Goal: Task Accomplishment & Management: Complete application form

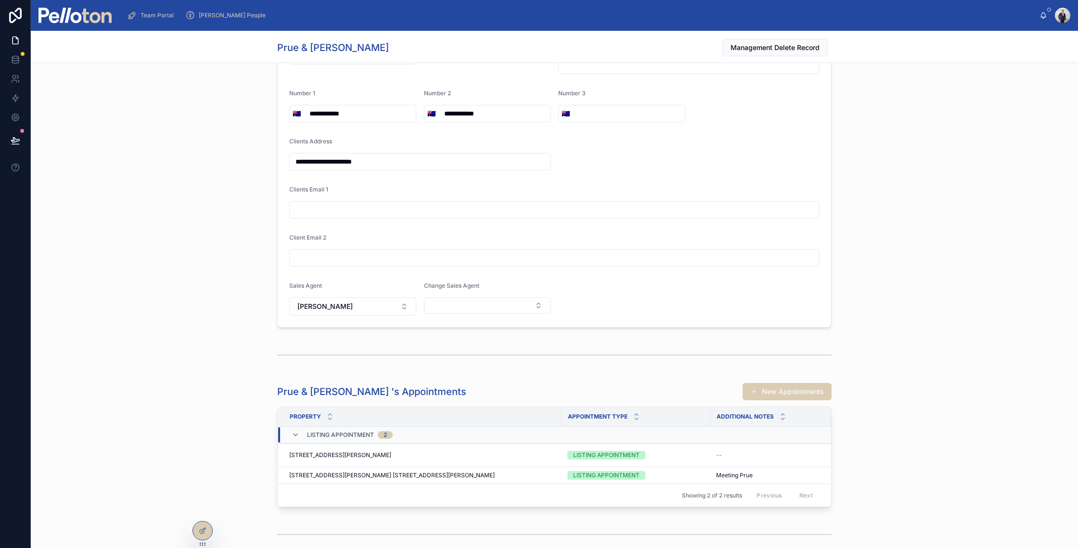
scroll to position [1451, 0]
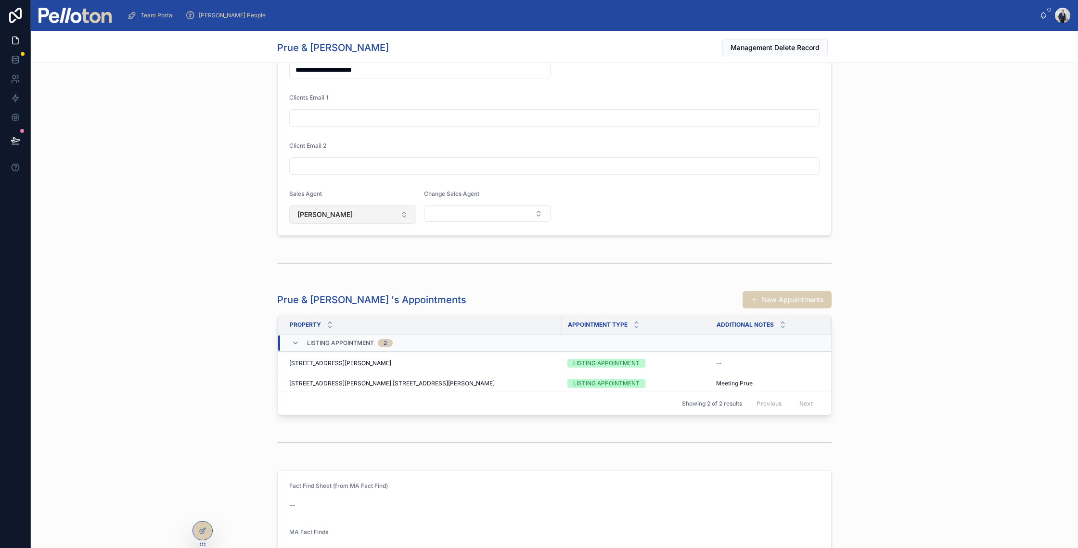
click at [317, 220] on button "[PERSON_NAME]" at bounding box center [352, 215] width 127 height 18
type input "****"
click at [323, 253] on span "[PERSON_NAME]" at bounding box center [319, 254] width 55 height 10
click at [216, 227] on div "**********" at bounding box center [555, 62] width 1048 height 355
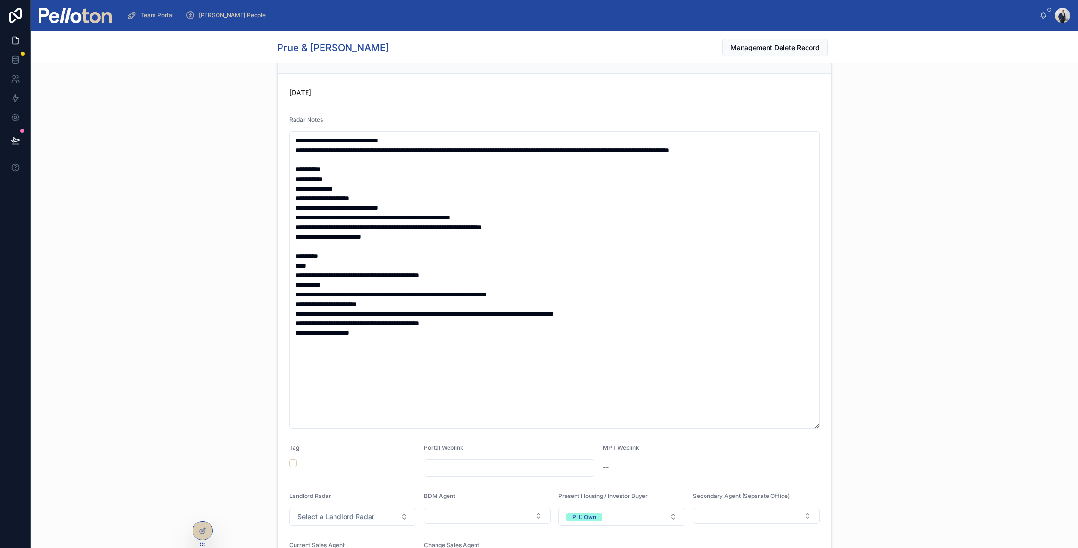
scroll to position [0, 0]
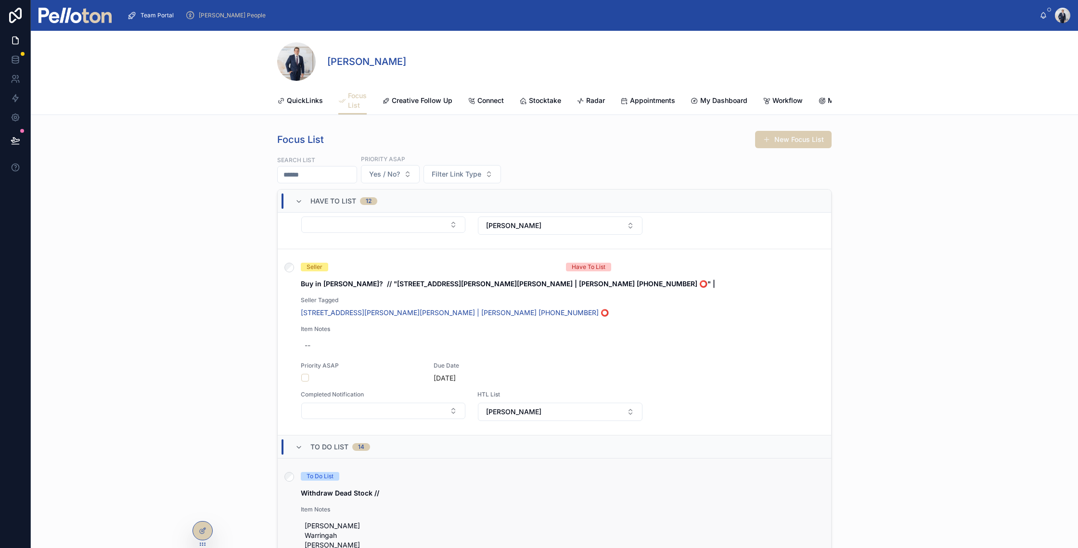
scroll to position [1878, 0]
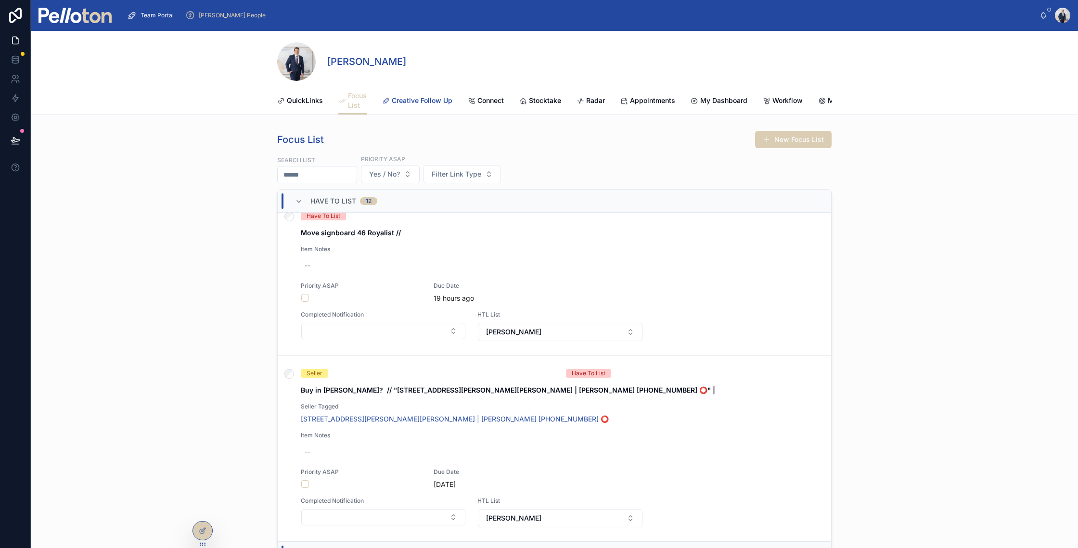
click at [409, 98] on span "Creative Follow Up" at bounding box center [422, 101] width 61 height 10
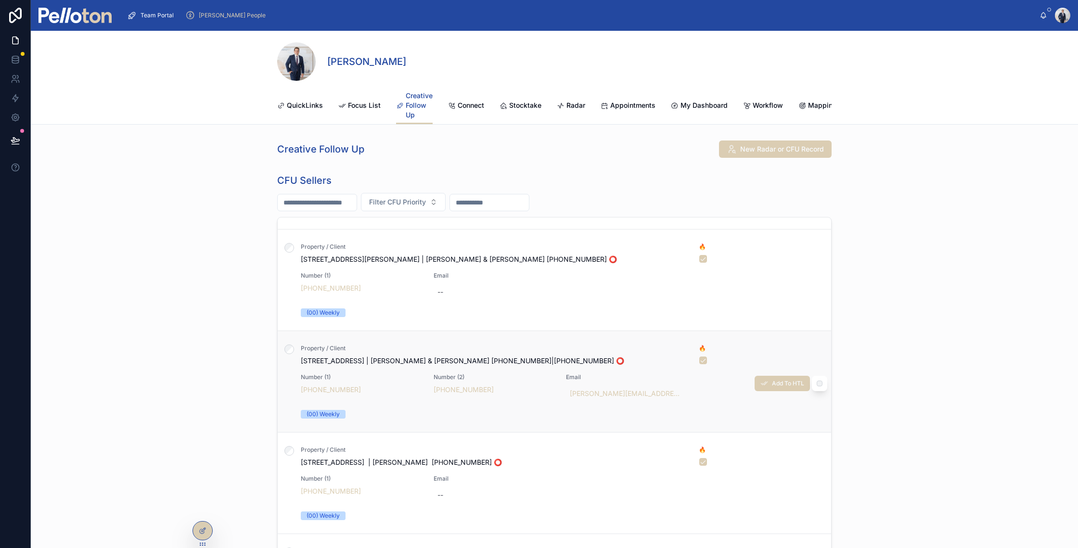
scroll to position [90, 0]
click at [310, 352] on span "Property / Client" at bounding box center [494, 348] width 387 height 8
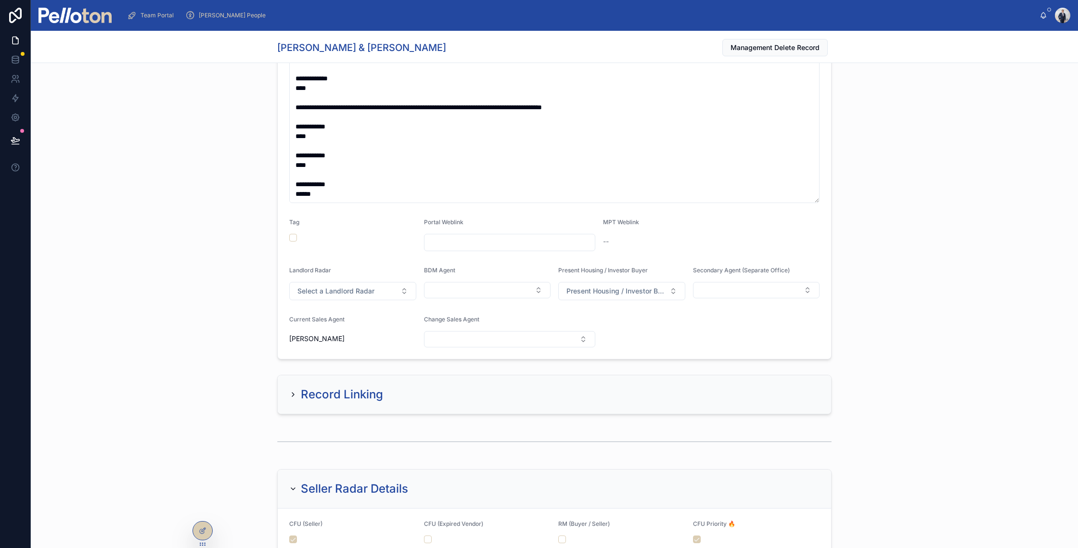
scroll to position [552, 0]
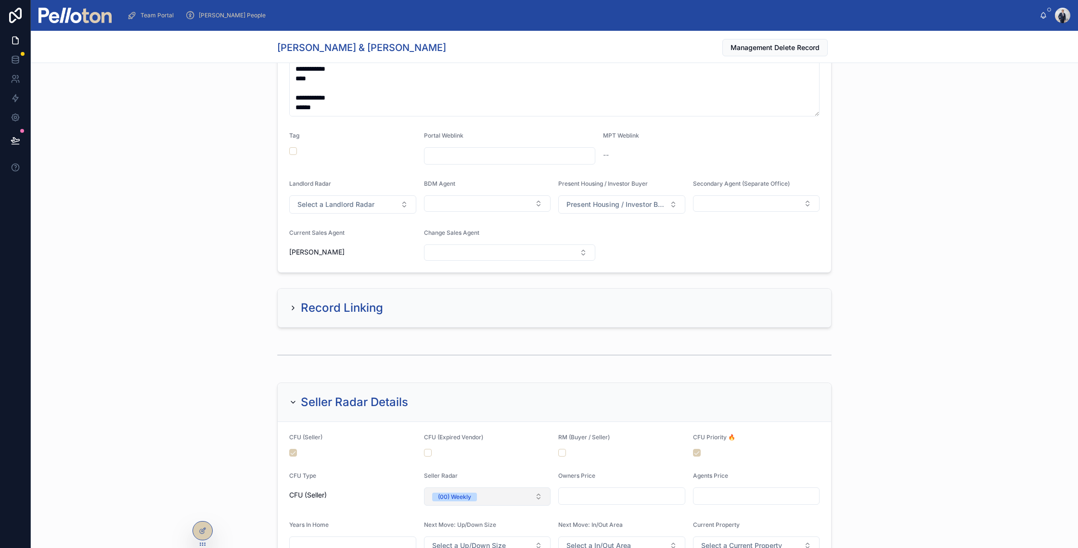
click at [442, 502] on button "(00) Weekly" at bounding box center [487, 497] width 127 height 18
click at [458, 459] on div "Radar - Listed" at bounding box center [451, 461] width 39 height 9
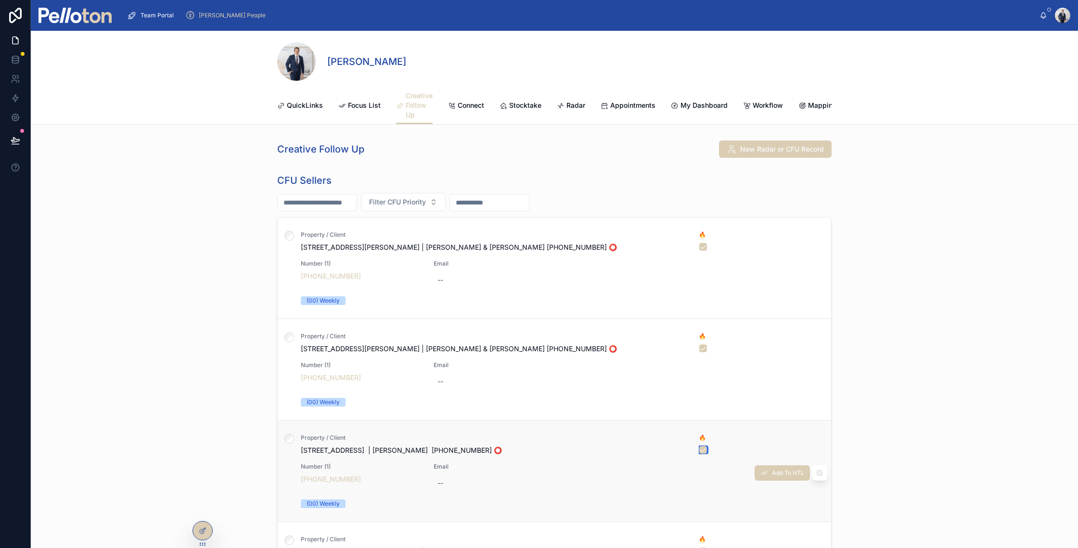
click at [700, 454] on button "button" at bounding box center [704, 450] width 8 height 8
click at [129, 347] on div "CFU Sellers Filter CFU Priority Property / Client [STREET_ADDRESS][PERSON_NAME]…" at bounding box center [555, 401] width 1048 height 462
click at [638, 98] on link "Appointments" at bounding box center [628, 106] width 55 height 19
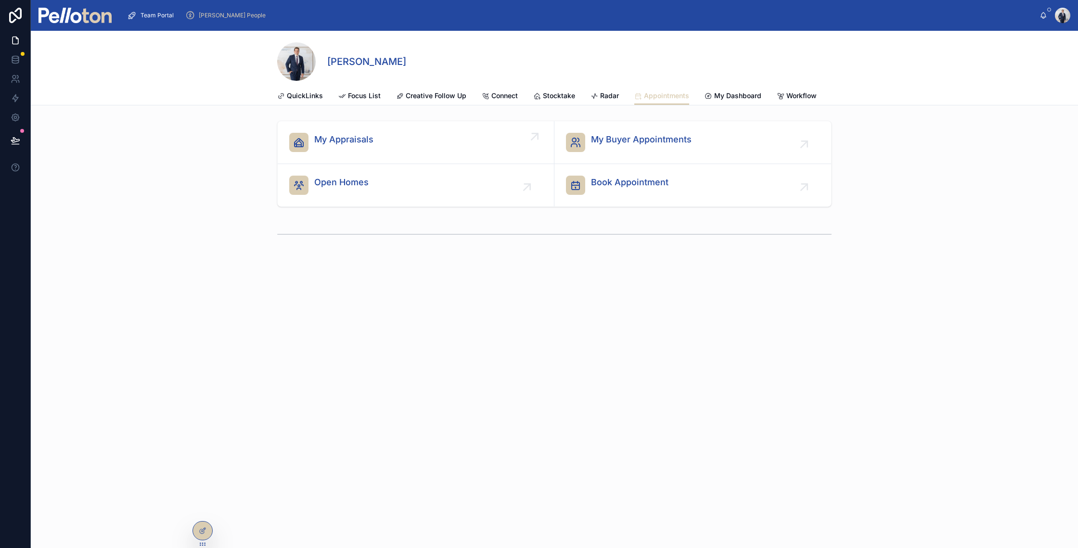
click at [344, 146] on span "My Appraisals" at bounding box center [343, 139] width 59 height 13
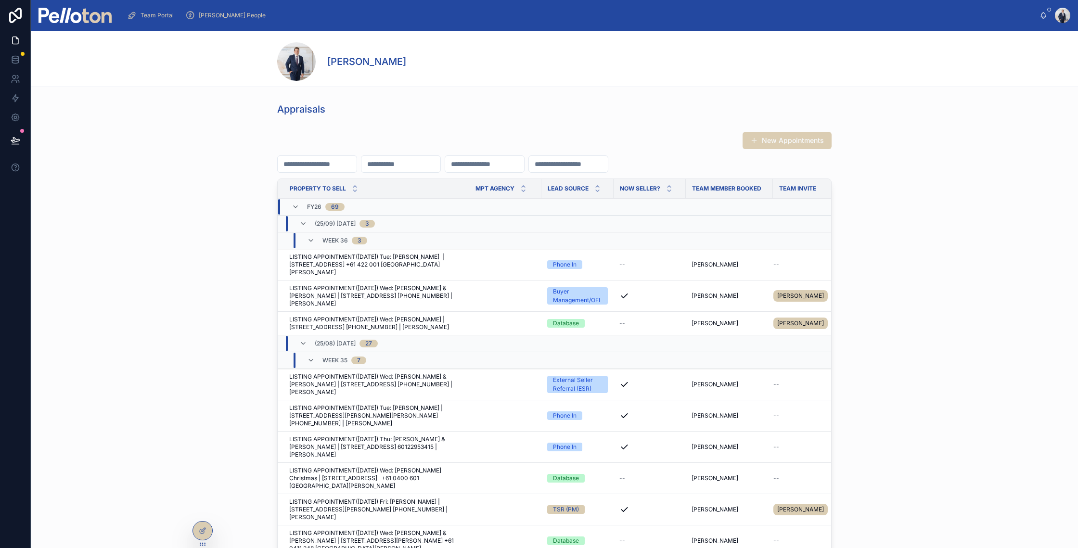
click at [97, 17] on img at bounding box center [75, 15] width 73 height 15
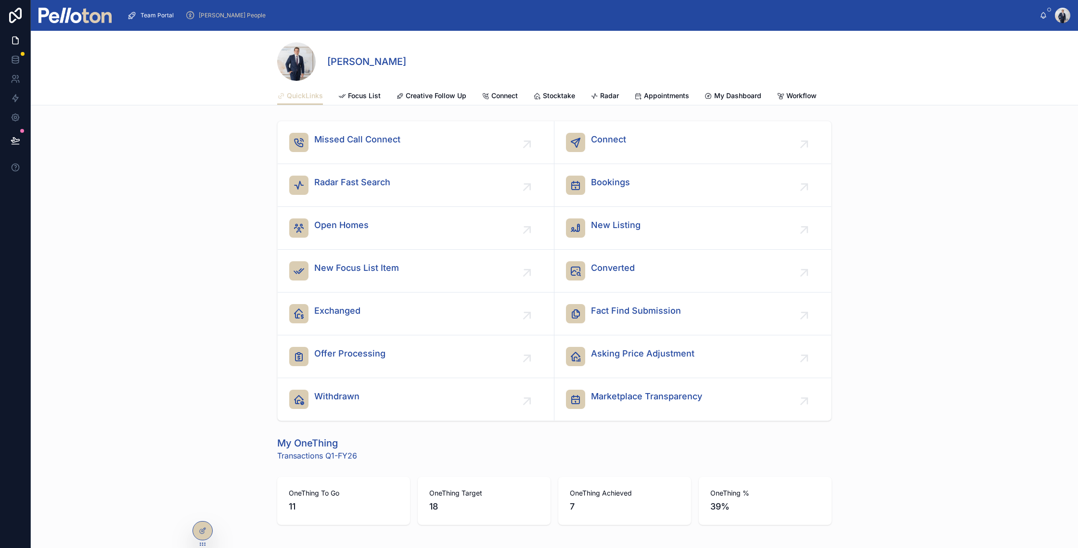
click at [797, 85] on div "[PERSON_NAME]" at bounding box center [554, 59] width 555 height 56
click at [796, 95] on span "Workflow" at bounding box center [802, 96] width 30 height 10
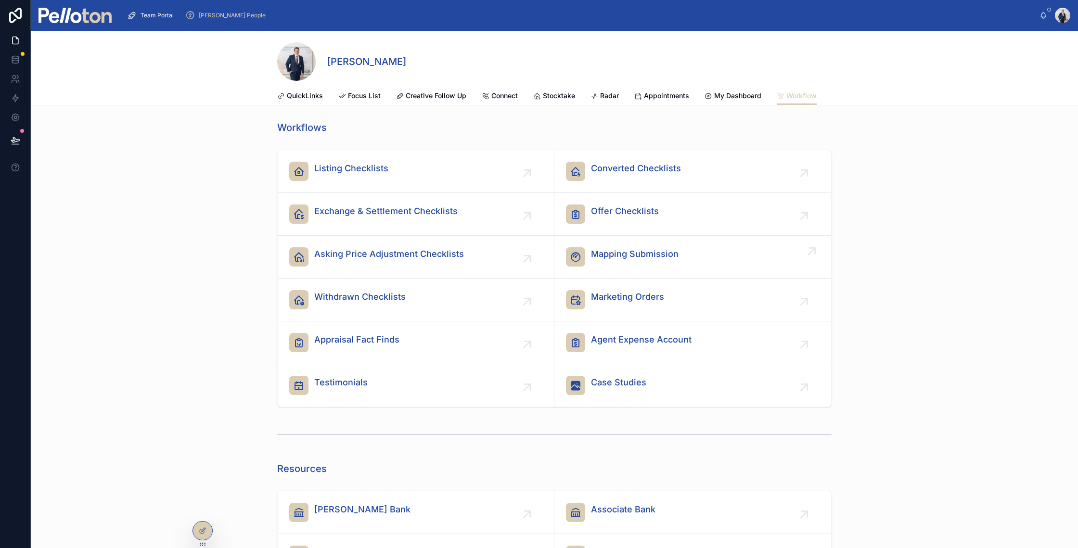
click at [635, 261] on span "Mapping Submission" at bounding box center [635, 253] width 88 height 13
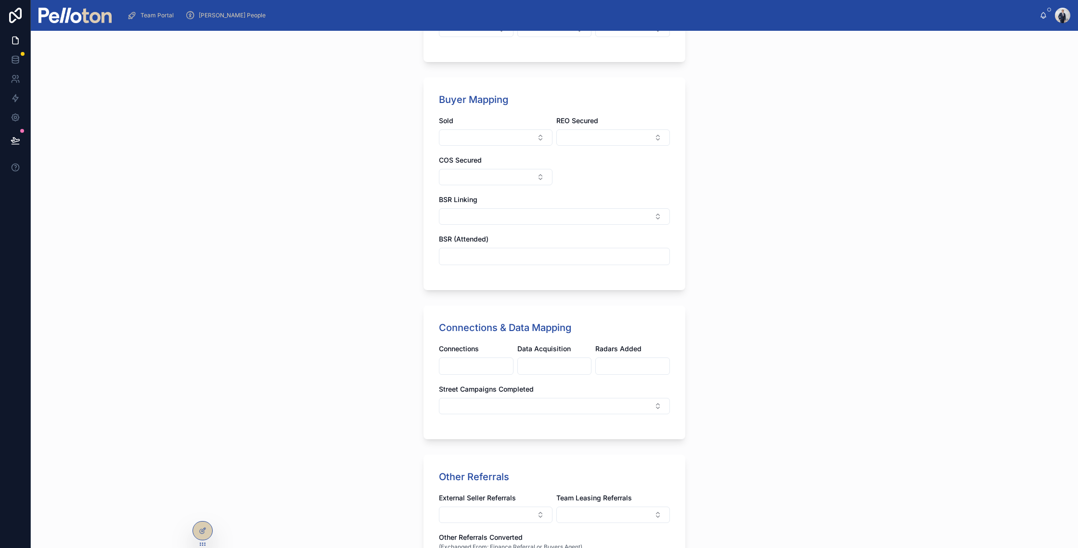
scroll to position [390, 0]
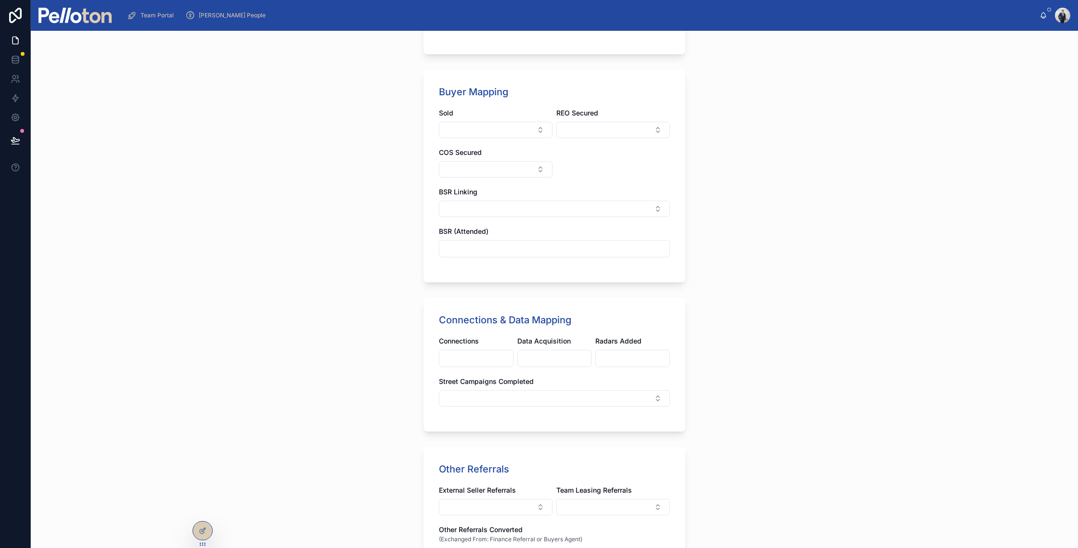
click at [463, 359] on input "text" at bounding box center [477, 358] width 74 height 13
click at [521, 359] on input "text" at bounding box center [555, 358] width 74 height 13
type input "*"
click at [443, 356] on input "text" at bounding box center [477, 358] width 74 height 13
type input "**"
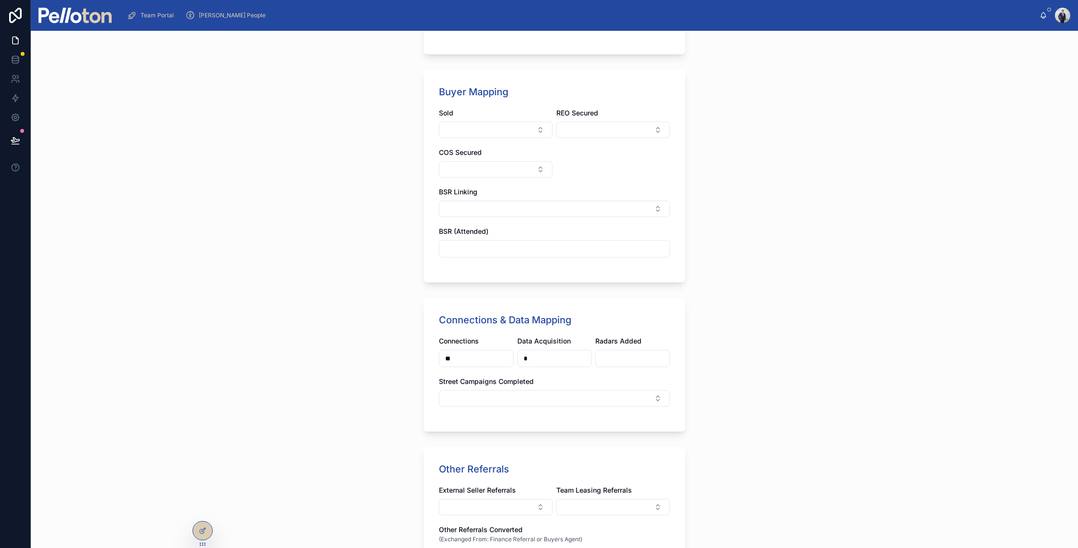
click at [311, 341] on div "Mapping Submission Team Member * [PERSON_NAME] Seller Mapping Appraisals Secure…" at bounding box center [555, 290] width 1048 height 518
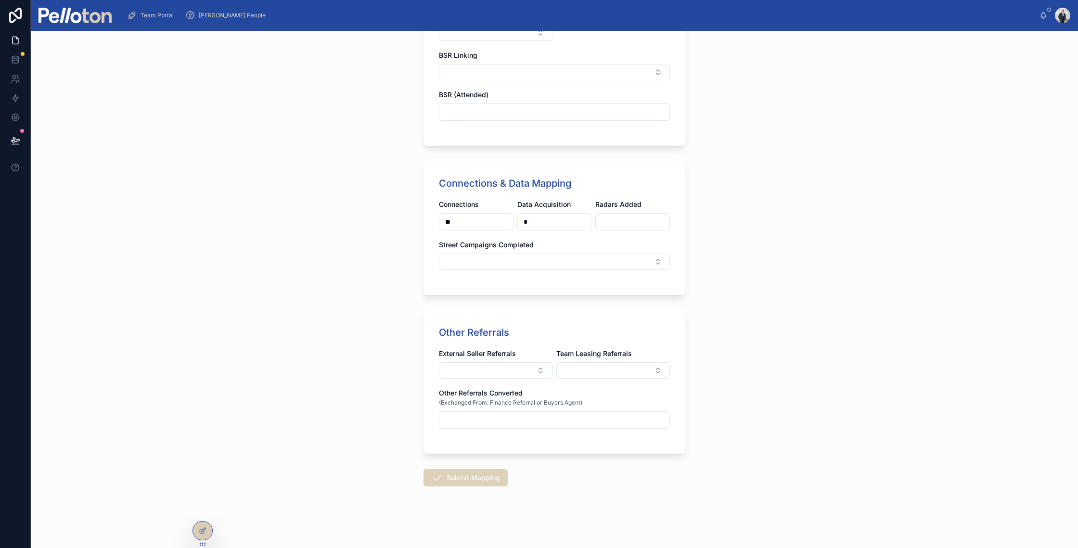
click at [460, 477] on button "Submit Mapping" at bounding box center [466, 477] width 84 height 17
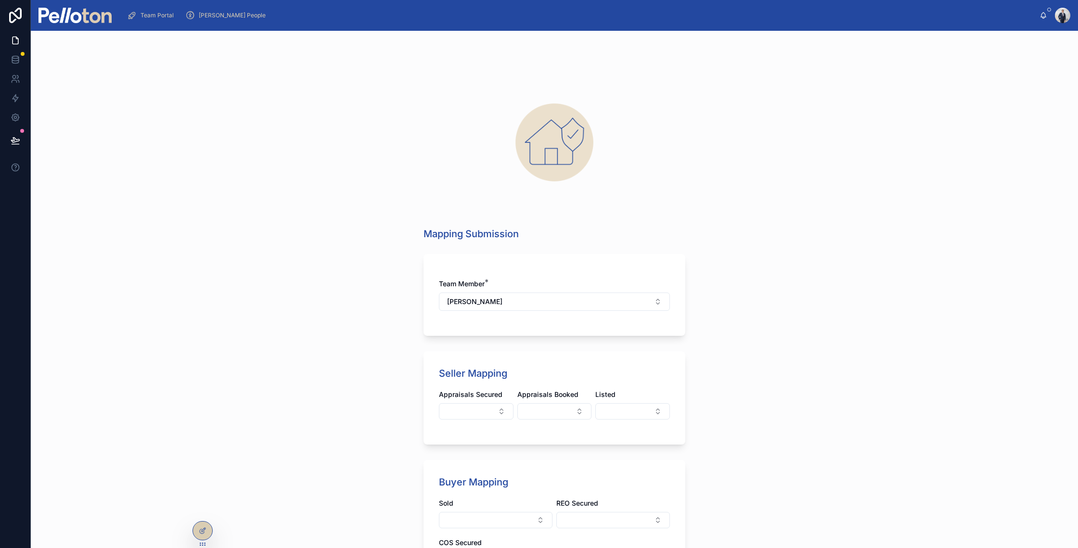
click at [67, 15] on img at bounding box center [75, 15] width 73 height 15
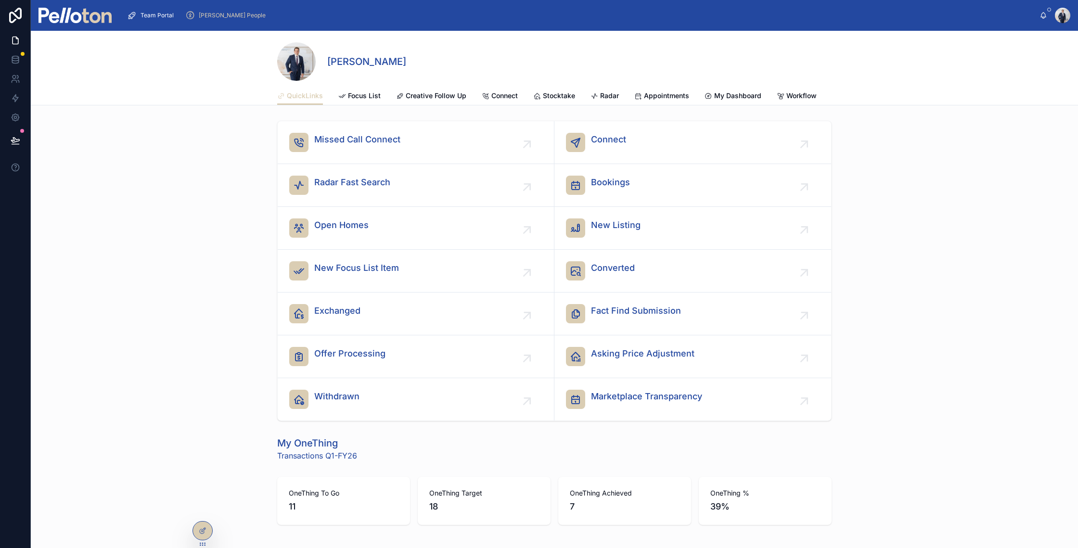
click at [748, 77] on div "[PERSON_NAME]" at bounding box center [554, 61] width 555 height 39
click at [681, 94] on span "Mapping" at bounding box center [695, 96] width 29 height 10
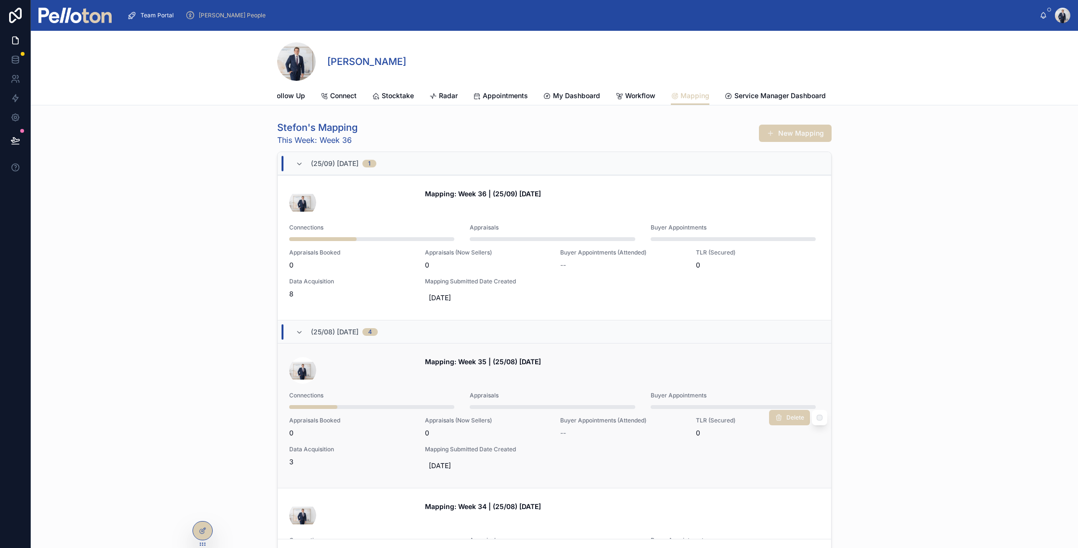
click at [324, 409] on div at bounding box center [313, 407] width 48 height 4
click at [126, 237] on div "Stefon's Mapping This Week: Week 36 New Mapping (25/09) [DATE] 1 Mapping: Week …" at bounding box center [555, 342] width 1048 height 450
click at [83, 19] on img at bounding box center [75, 15] width 73 height 15
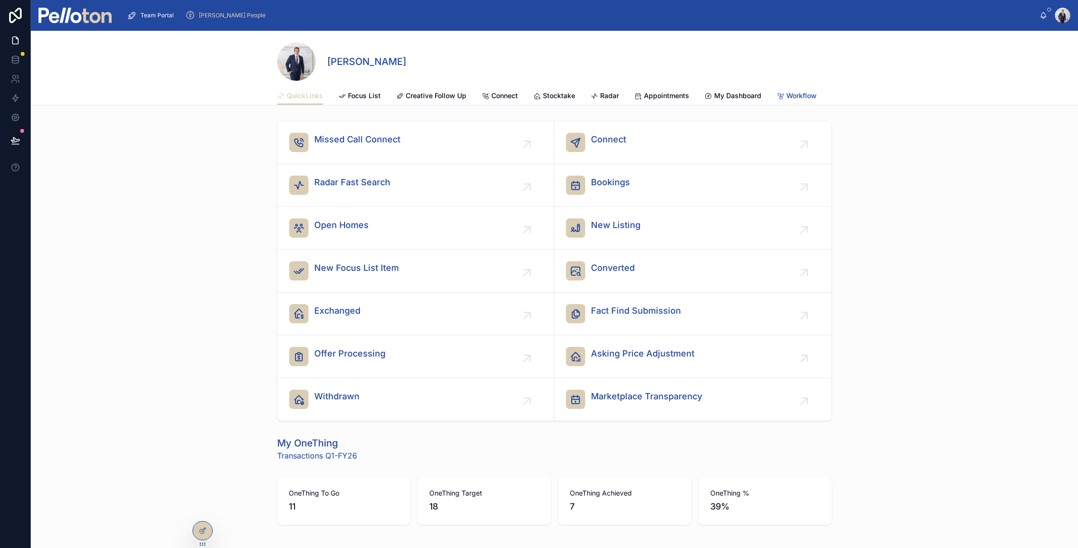
click at [787, 100] on span "Workflow" at bounding box center [802, 96] width 30 height 10
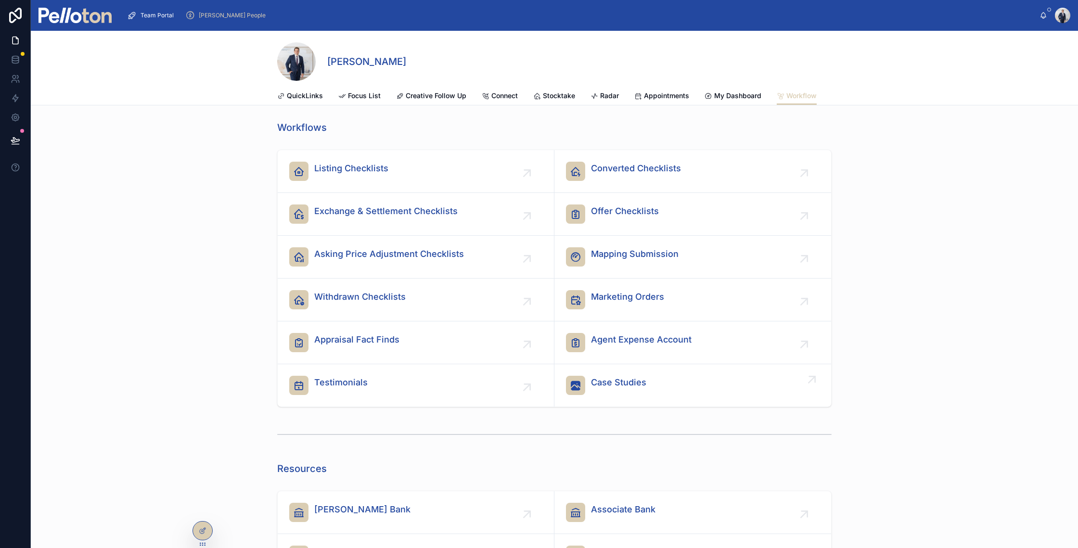
click at [612, 406] on link "Case Studies" at bounding box center [693, 385] width 277 height 42
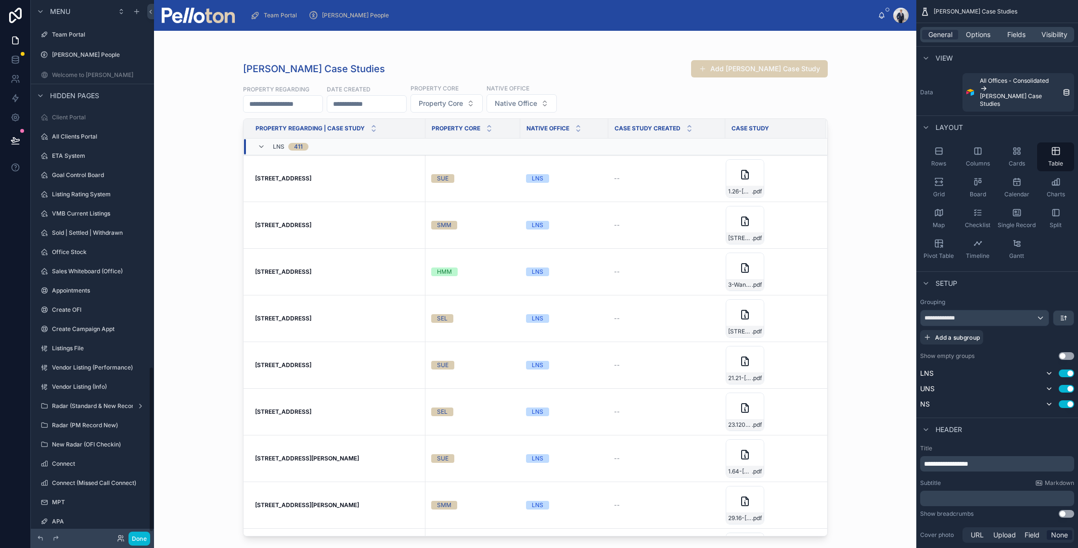
scroll to position [1187, 0]
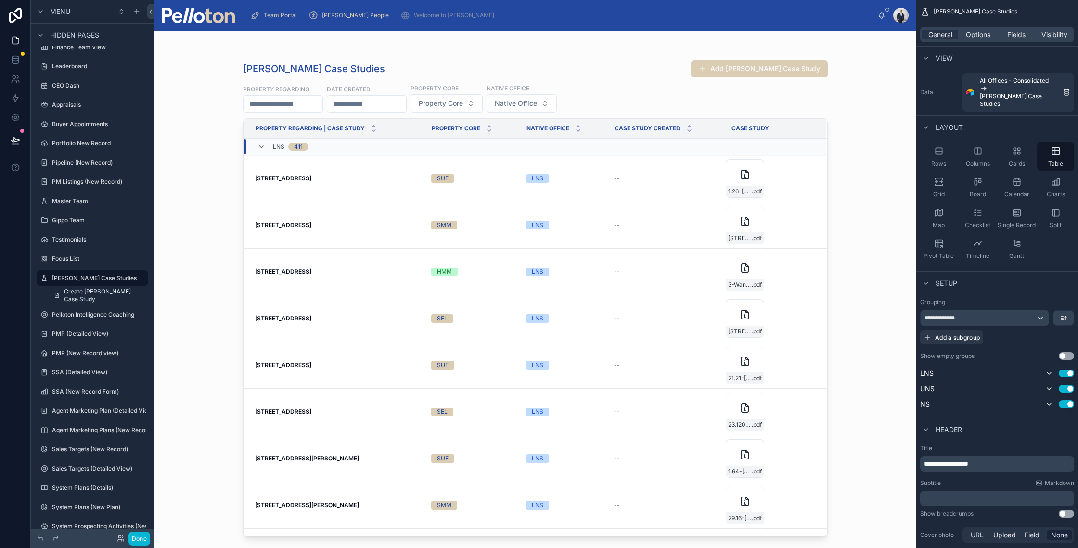
click at [811, 250] on div at bounding box center [536, 284] width 616 height 506
click at [853, 260] on div "[PERSON_NAME] Case Studies Add [PERSON_NAME] Case Study Property Regarding Date…" at bounding box center [535, 290] width 763 height 518
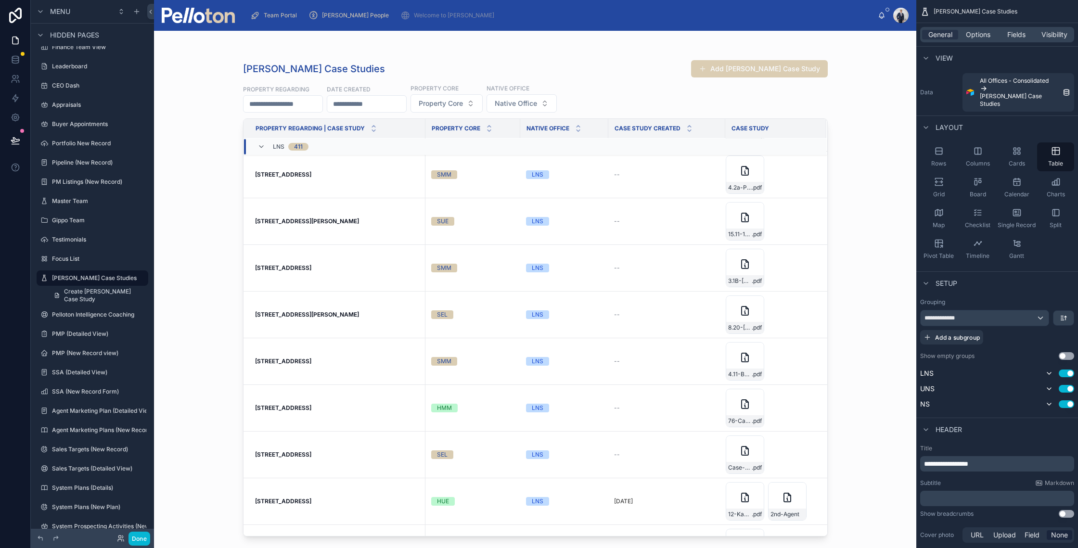
scroll to position [2165, 0]
click at [1013, 41] on div "General Options Fields Visibility" at bounding box center [998, 34] width 154 height 15
click at [1015, 33] on span "Fields" at bounding box center [1017, 35] width 18 height 10
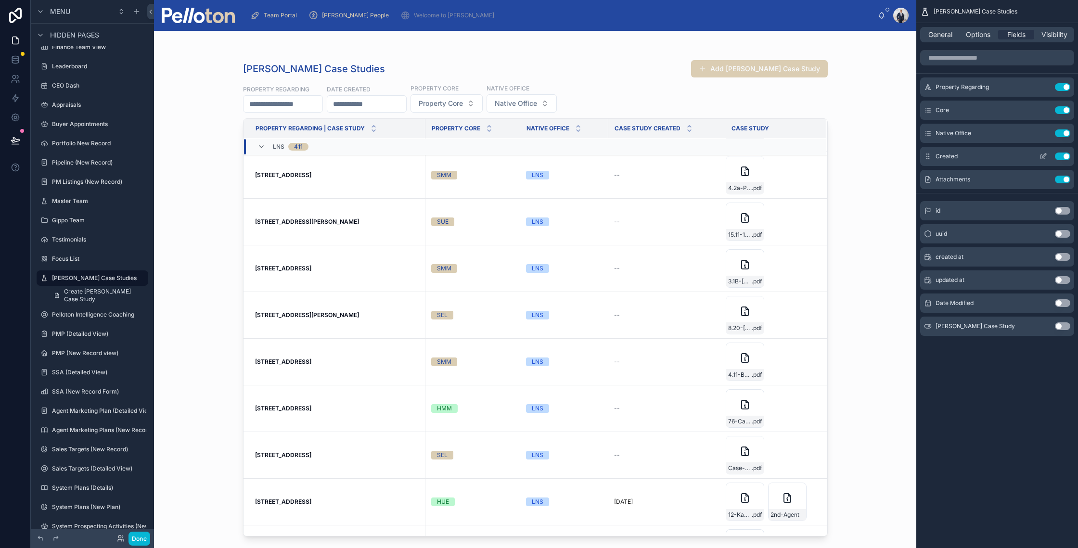
click at [1045, 155] on icon "scrollable content" at bounding box center [1044, 157] width 8 height 8
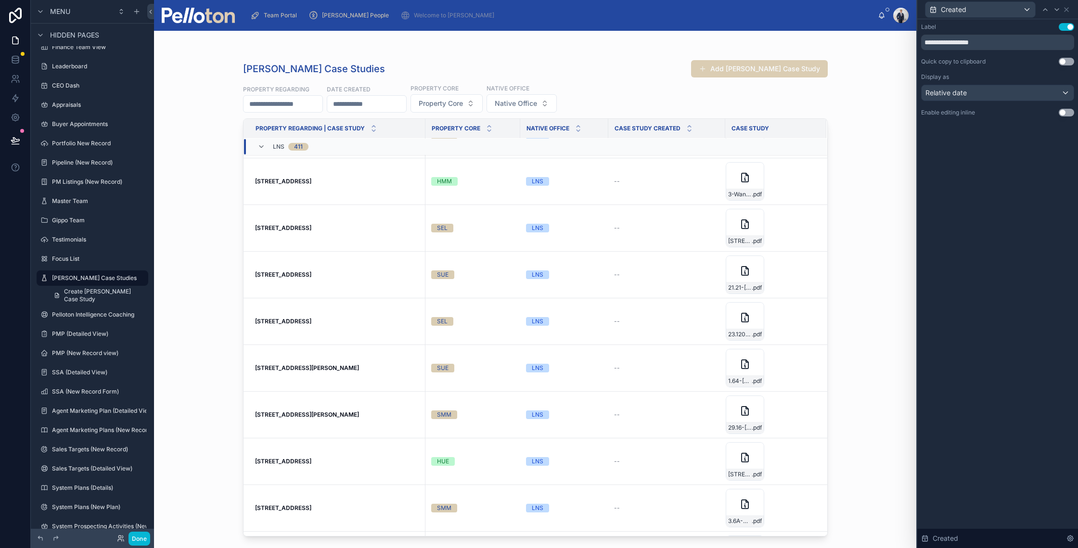
scroll to position [0, 0]
